Goal: Find specific page/section: Find specific page/section

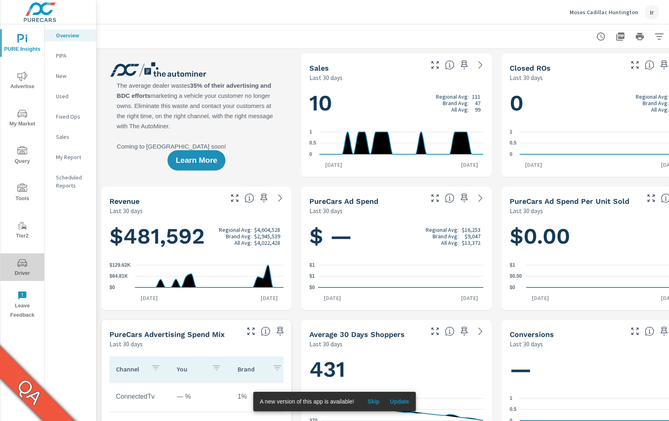
click at [29, 267] on span "Driver" at bounding box center [22, 268] width 39 height 20
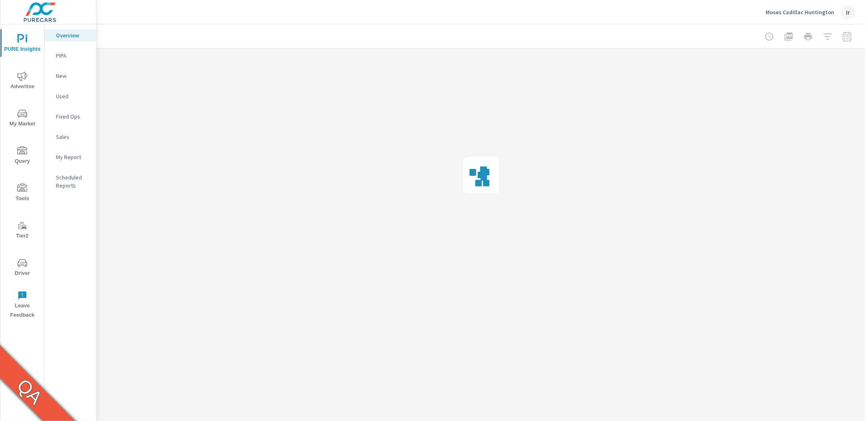
click at [28, 265] on span "Driver" at bounding box center [22, 268] width 39 height 20
